Goal: Task Accomplishment & Management: Manage account settings

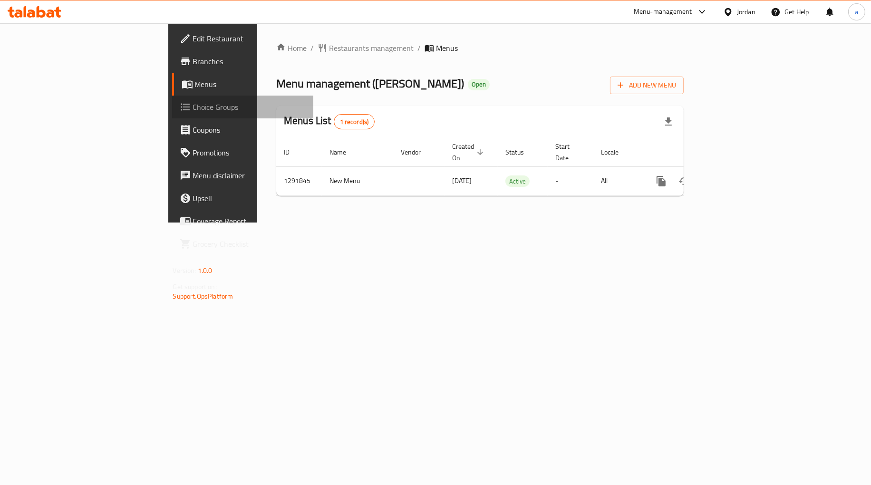
click at [193, 109] on span "Choice Groups" at bounding box center [249, 106] width 113 height 11
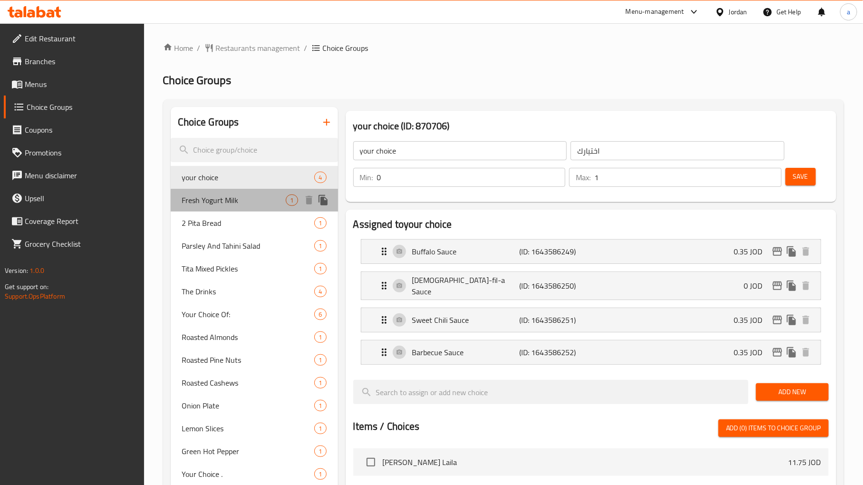
click at [231, 201] on span "Fresh Yogurt Milk" at bounding box center [234, 199] width 104 height 11
type input "Fresh Yogurt Milk"
type input "لبن [PERSON_NAME]"
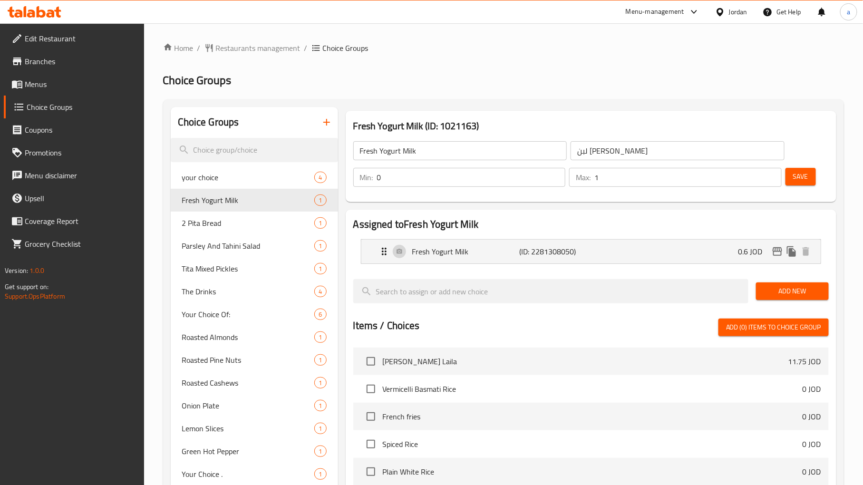
click at [546, 78] on h2 "Choice Groups" at bounding box center [503, 80] width 681 height 15
click at [436, 98] on div "Home / Restaurants management / Choice Groups Choice Groups Choice Groups your …" at bounding box center [503, 394] width 681 height 705
click at [217, 221] on span "2 Pita Bread" at bounding box center [234, 222] width 104 height 11
type input "2 Pita Bread"
type input "2 خبز بيتا"
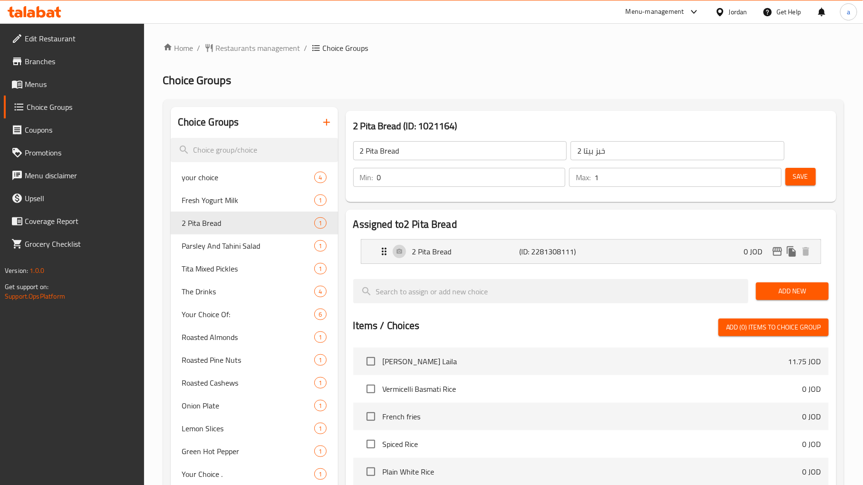
click at [481, 74] on h2 "Choice Groups" at bounding box center [503, 80] width 681 height 15
click at [426, 96] on div "Home / Restaurants management / Choice Groups Choice Groups Choice Groups your …" at bounding box center [503, 394] width 681 height 705
click at [218, 295] on span "The Drinks" at bounding box center [234, 291] width 104 height 11
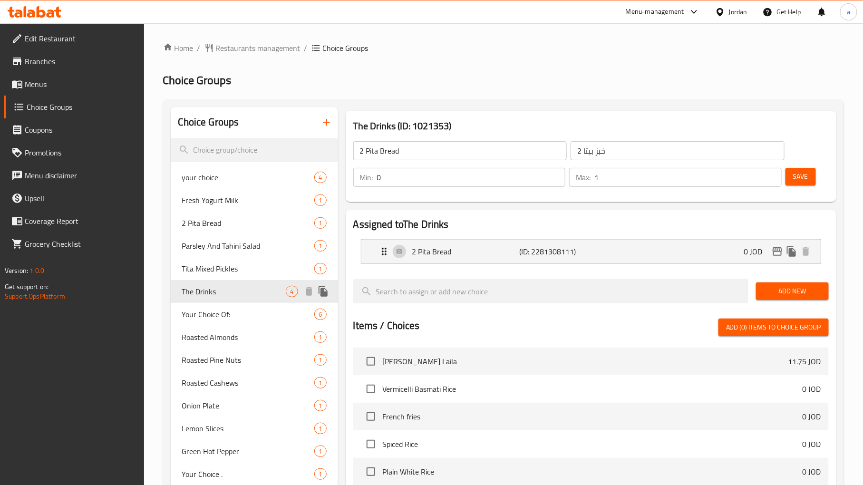
type input "The Drinks"
type input "مشروبات"
type input "1"
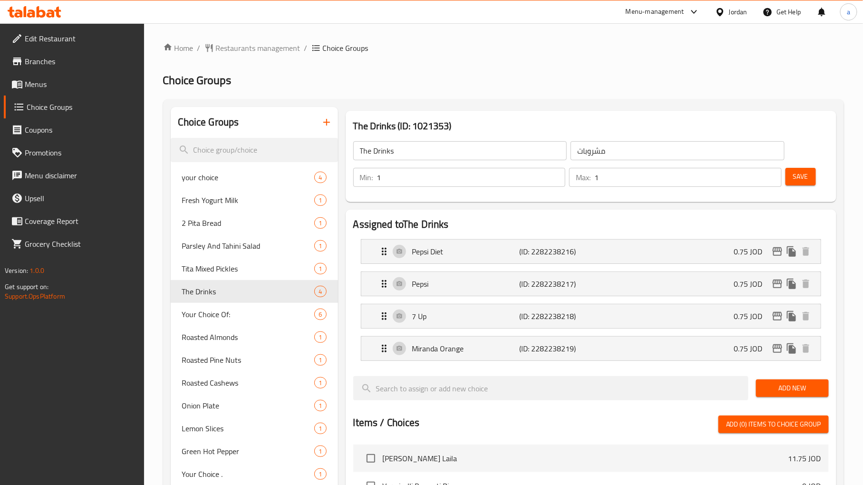
click at [509, 68] on div "Home / Restaurants management / Choice Groups Choice Groups Choice Groups your …" at bounding box center [503, 429] width 681 height 775
click at [505, 58] on div "Home / Restaurants management / Choice Groups Choice Groups Choice Groups your …" at bounding box center [503, 429] width 681 height 775
click at [544, 217] on h2 "Assigned to The Drinks" at bounding box center [590, 224] width 475 height 14
click at [197, 338] on span "Roasted Almonds" at bounding box center [234, 336] width 104 height 11
type input "Roasted Almonds"
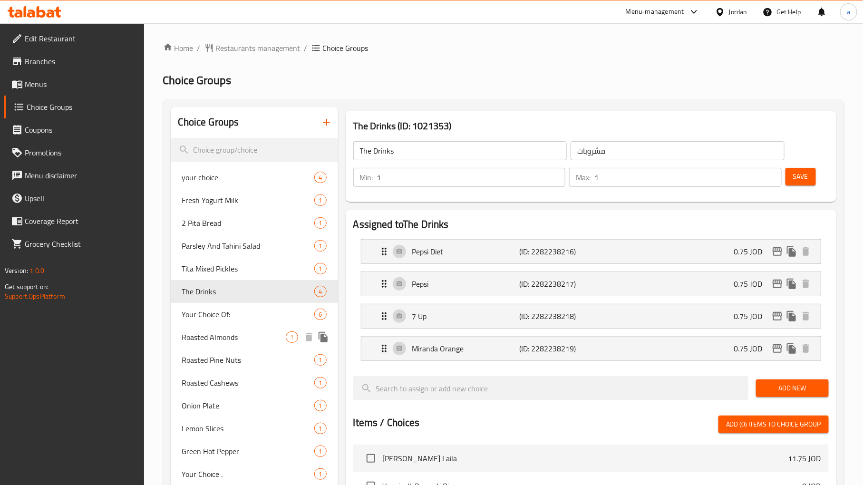
type input "لوز محمص"
type input "0"
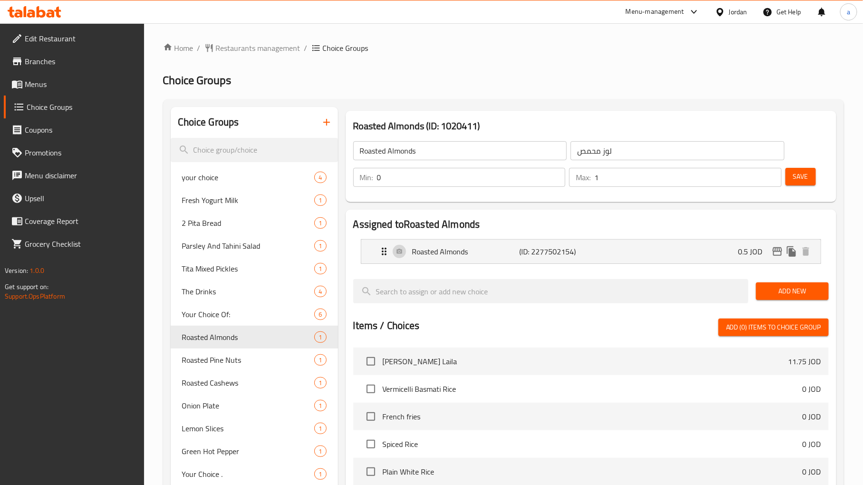
click at [526, 55] on div "Home / Restaurants management / Choice Groups Choice Groups Choice Groups your …" at bounding box center [503, 394] width 681 height 705
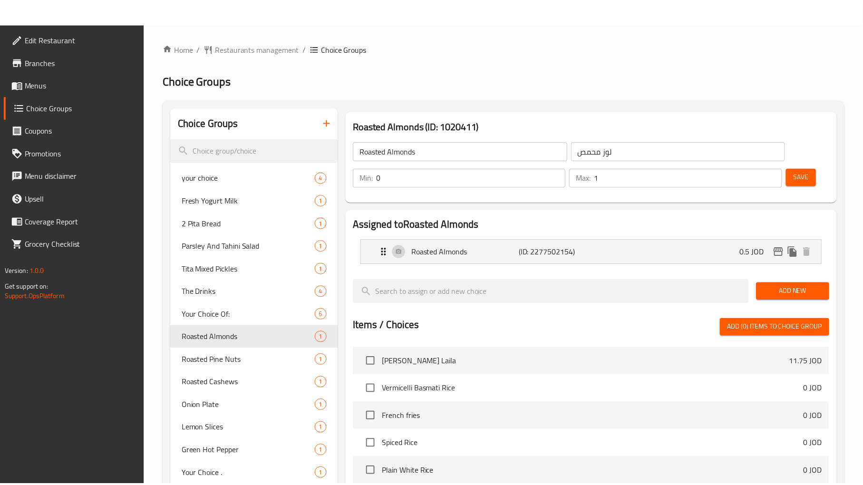
scroll to position [281, 0]
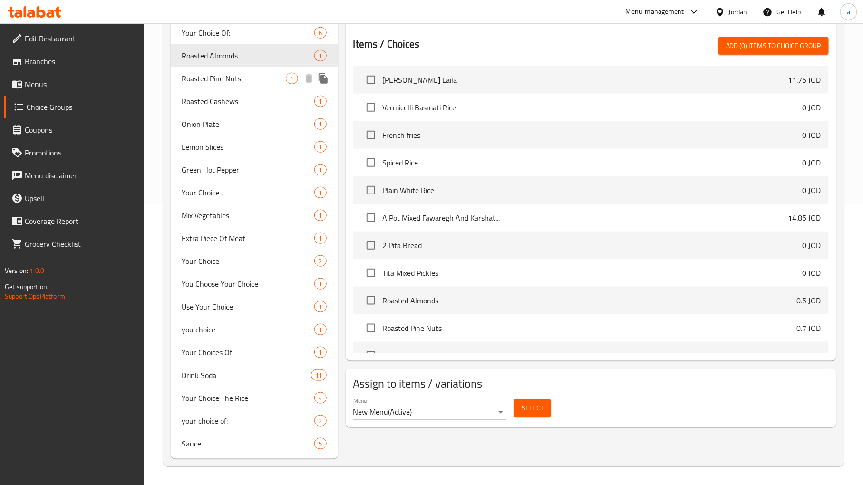
click at [221, 81] on span "Roasted Pine Nuts" at bounding box center [234, 78] width 104 height 11
type input "Roasted Pine Nuts"
type input "صنوبر محمص"
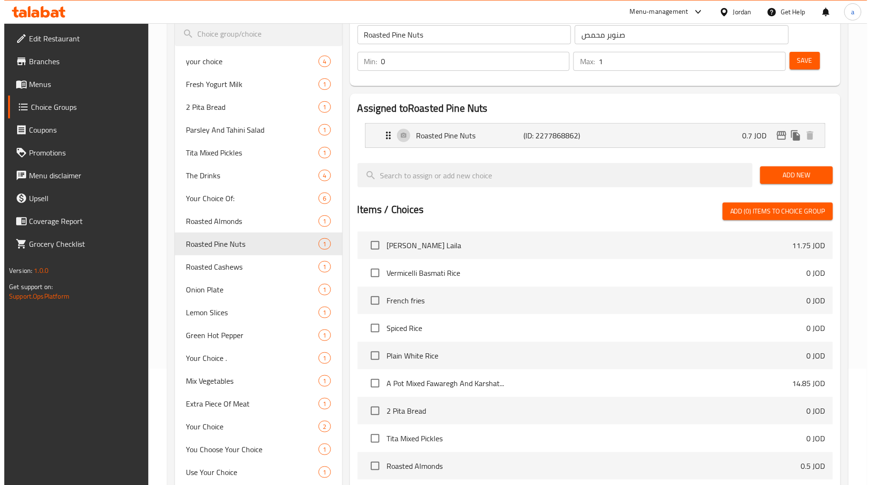
scroll to position [0, 0]
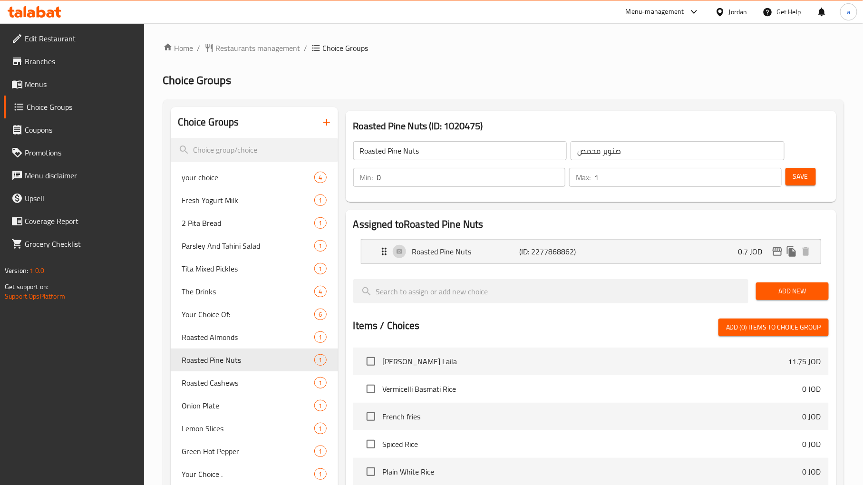
click at [507, 66] on div "Home / Restaurants management / Choice Groups Choice Groups Choice Groups your …" at bounding box center [503, 394] width 681 height 705
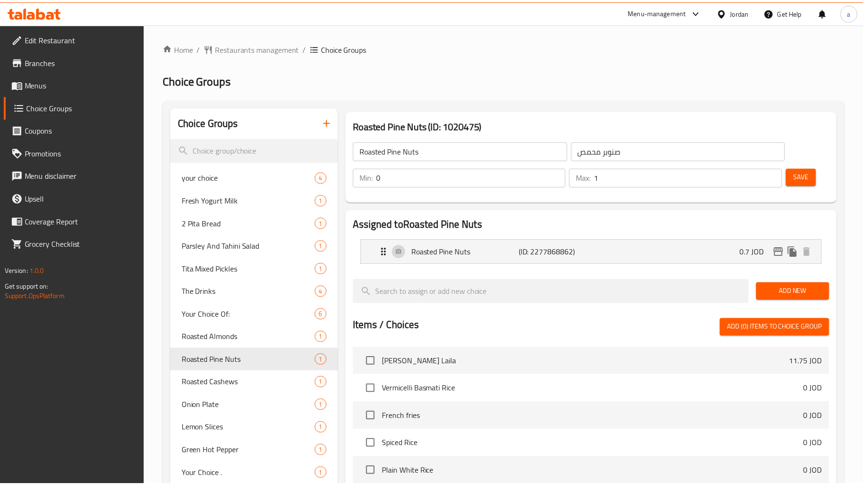
scroll to position [281, 0]
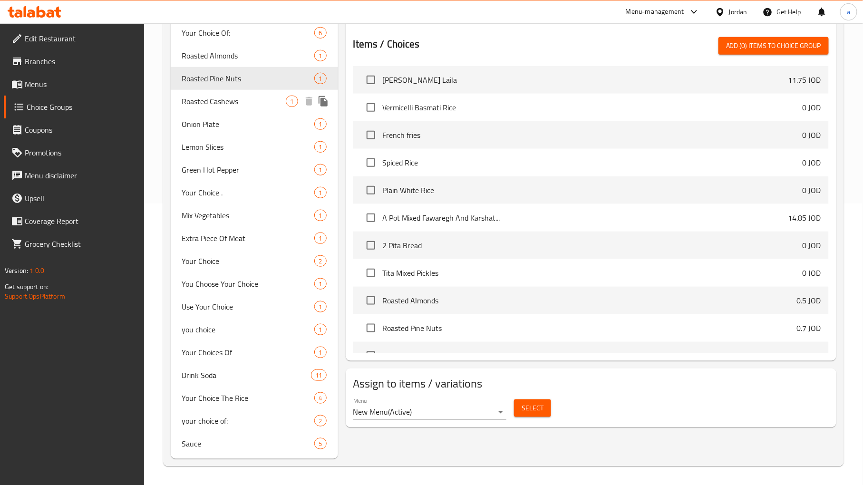
click at [192, 103] on span "Roasted Cashews" at bounding box center [234, 101] width 104 height 11
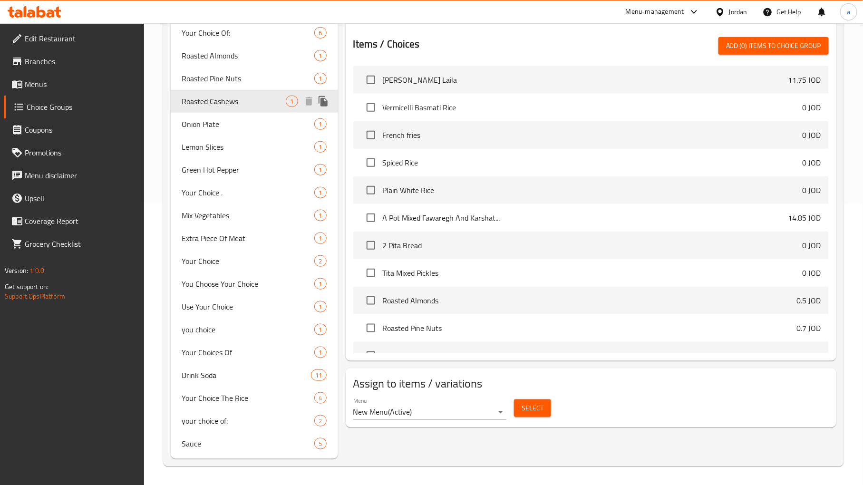
type input "Roasted Cashews"
type input "كاجو محمص"
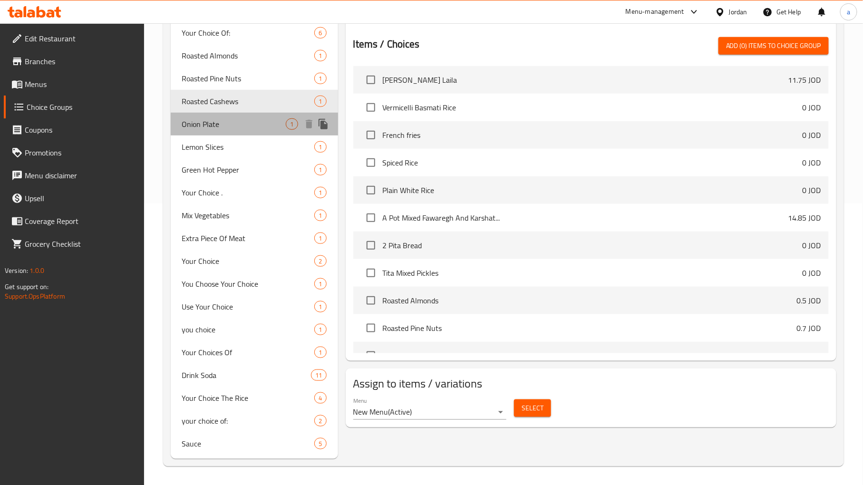
drag, startPoint x: 232, startPoint y: 129, endPoint x: 501, endPoint y: 77, distance: 274.0
click at [232, 129] on span "Onion Plate" at bounding box center [234, 123] width 104 height 11
type input "Onion Plate"
type input "طبق بصل"
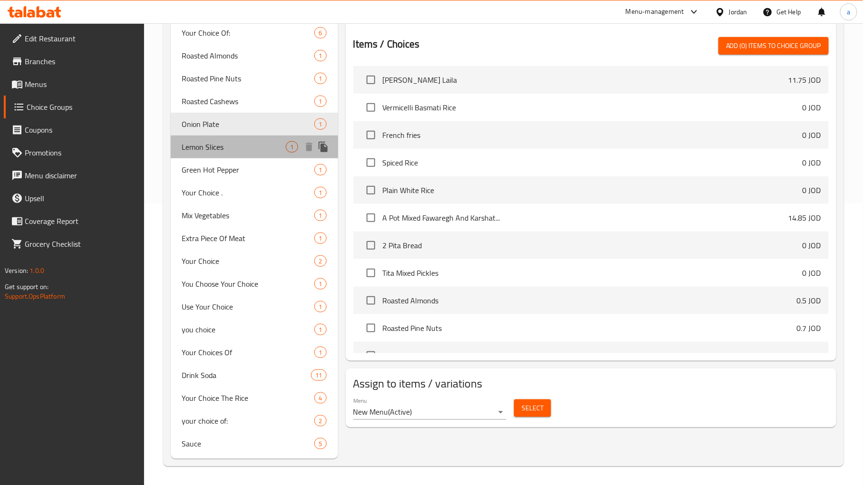
click at [230, 149] on span "Lemon Slices" at bounding box center [234, 146] width 104 height 11
type input "Lemon Slices"
type input "[PERSON_NAME]"
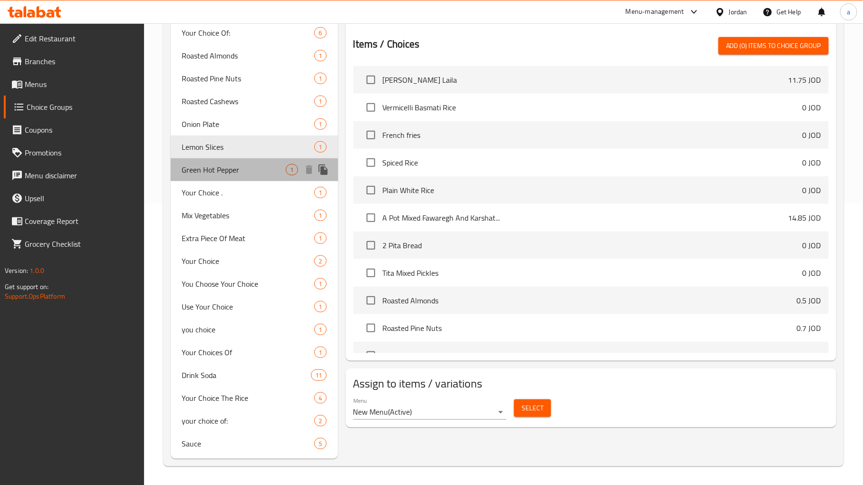
click at [234, 172] on span "Green Hot Pepper" at bounding box center [234, 169] width 104 height 11
type input "Green Hot Pepper"
type input "فلفل اخضر حار"
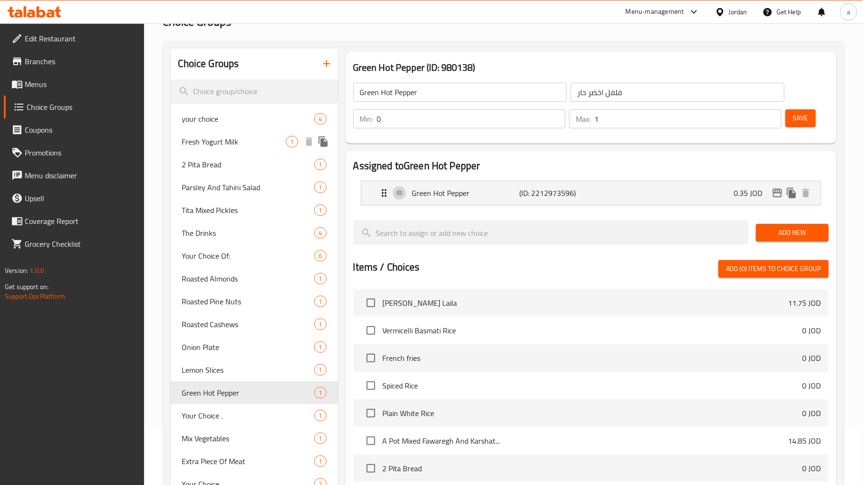
scroll to position [176, 0]
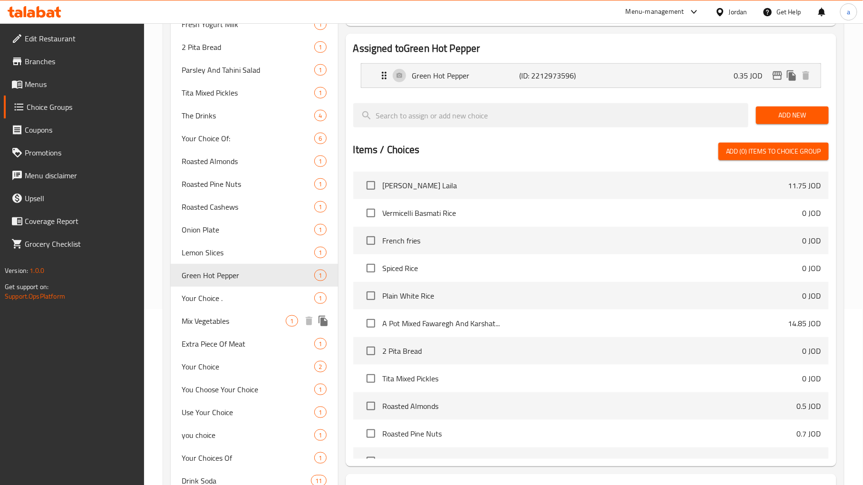
drag, startPoint x: 215, startPoint y: 320, endPoint x: 248, endPoint y: 300, distance: 38.2
click at [215, 320] on span "Mix Vegetables" at bounding box center [234, 320] width 104 height 11
type input "Mix Vegetables"
type input "خضره مشكله"
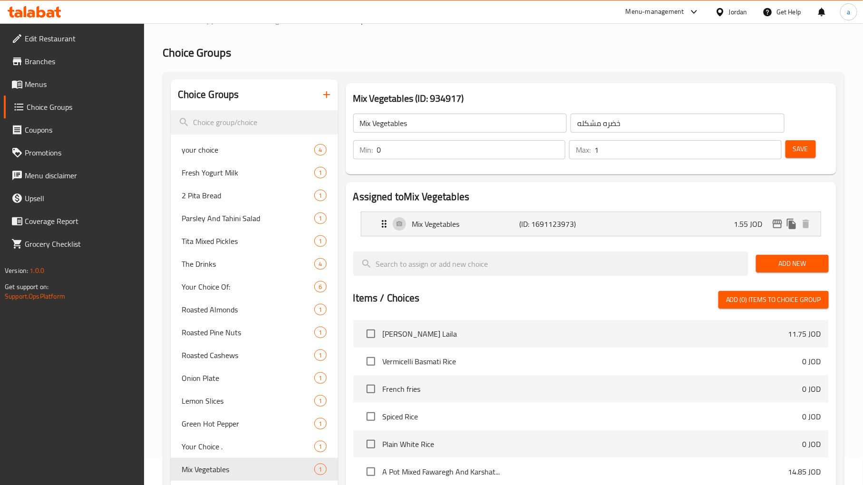
scroll to position [0, 0]
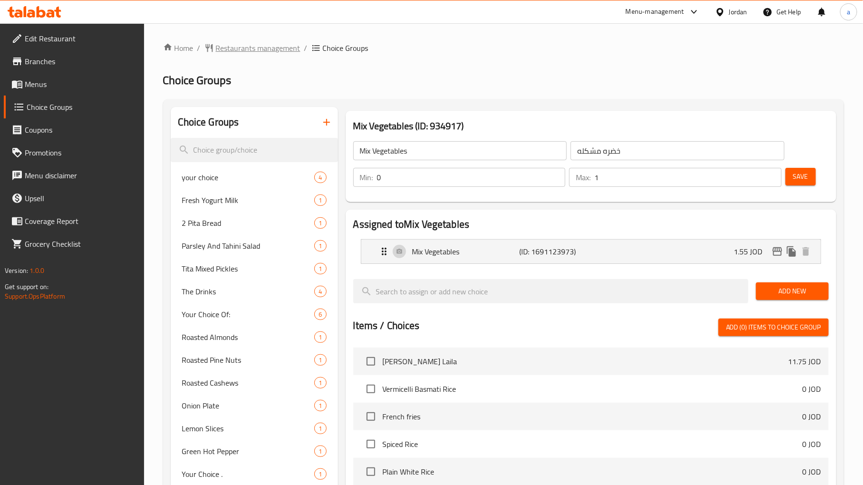
click at [241, 49] on span "Restaurants management" at bounding box center [258, 47] width 85 height 11
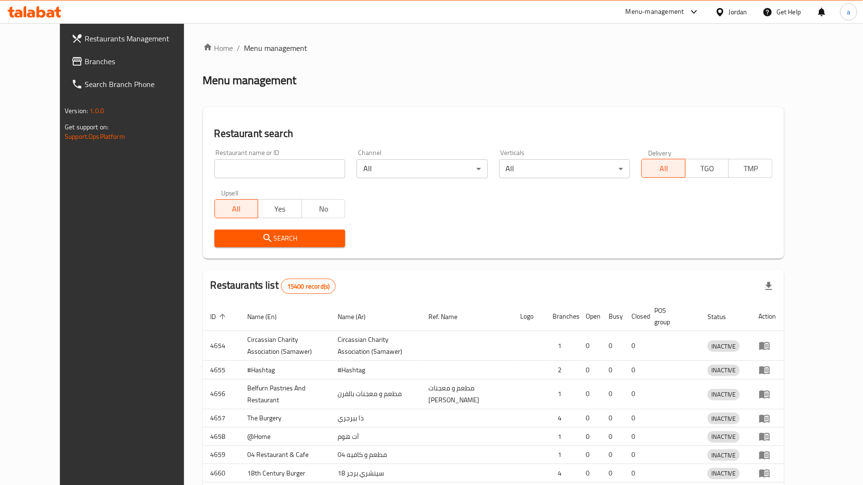
click at [72, 58] on div at bounding box center [431, 242] width 863 height 485
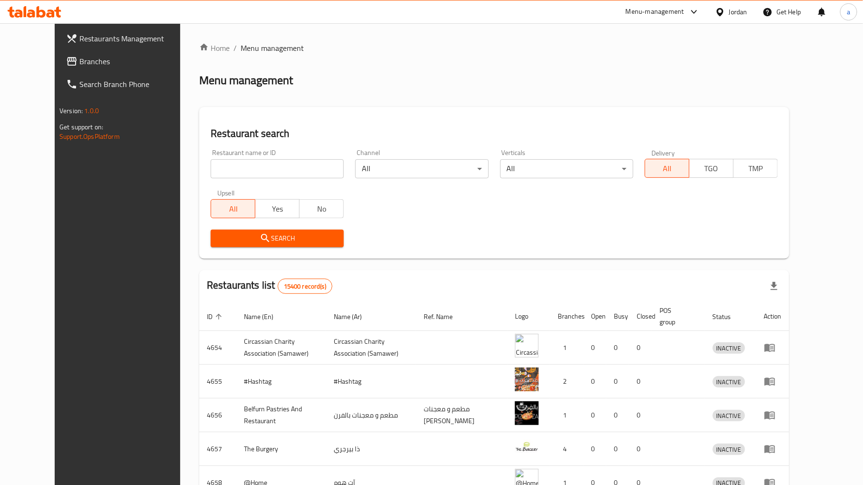
click at [79, 60] on span "Branches" at bounding box center [135, 61] width 112 height 11
